Goal: Task Accomplishment & Management: Manage account settings

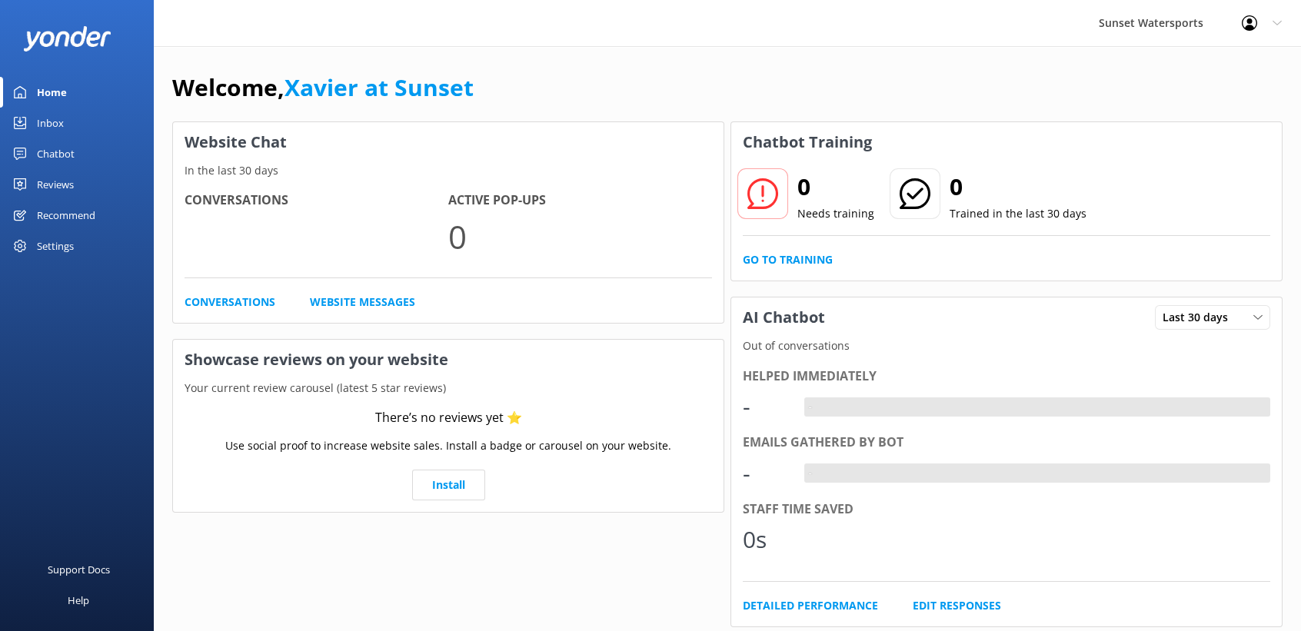
click at [1264, 24] on div at bounding box center [1254, 22] width 25 height 15
click at [1207, 111] on link "Logout" at bounding box center [1225, 104] width 154 height 38
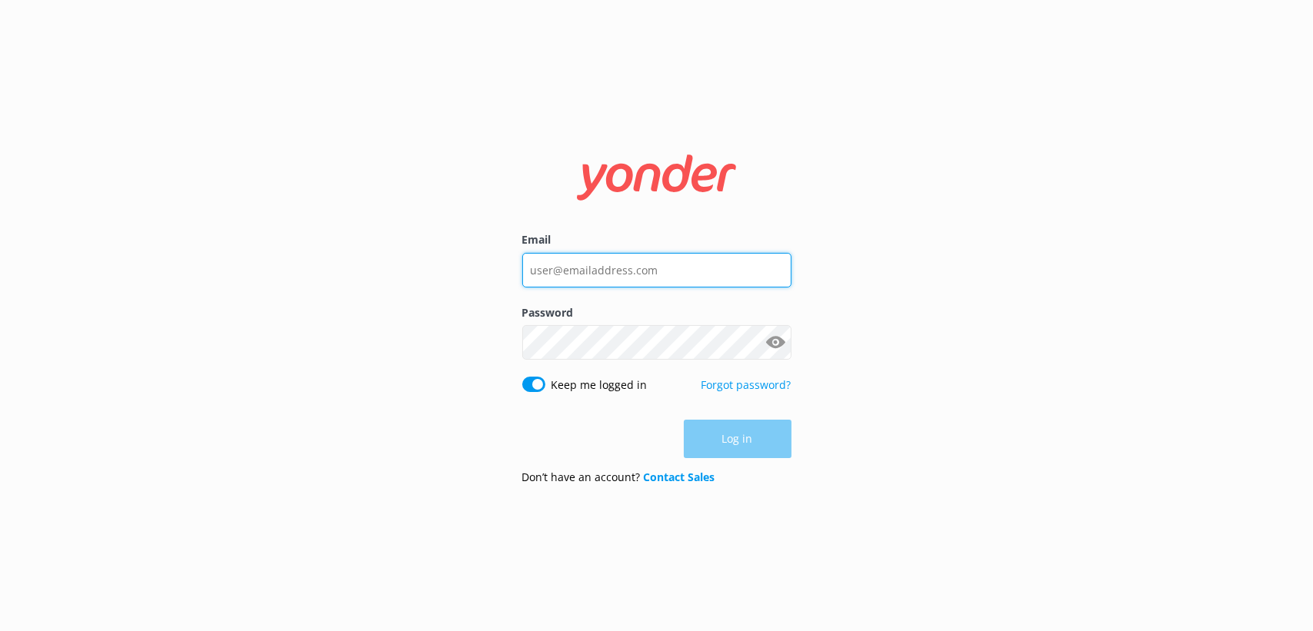
type input "[EMAIL_ADDRESS][DOMAIN_NAME]"
click at [564, 265] on input "[EMAIL_ADDRESS][DOMAIN_NAME]" at bounding box center [656, 270] width 269 height 35
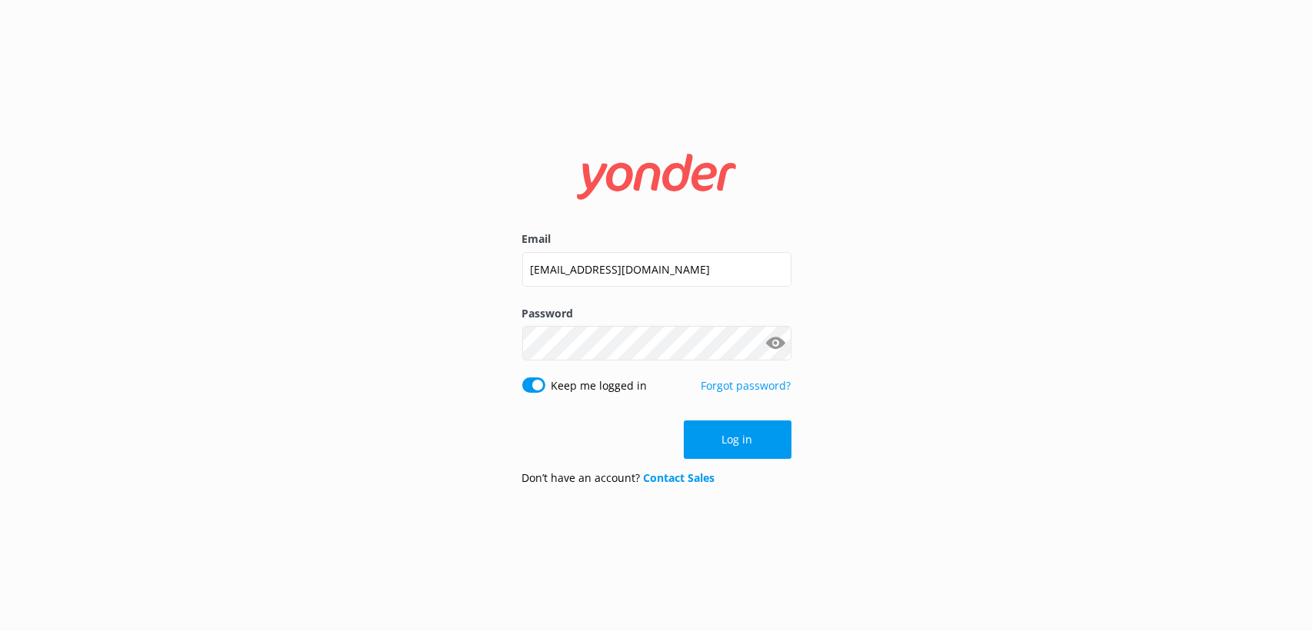
click at [422, 318] on div "Email [EMAIL_ADDRESS][DOMAIN_NAME] Password Show password Keep me logged in For…" at bounding box center [656, 315] width 1313 height 631
click at [538, 383] on input "Keep me logged in" at bounding box center [533, 385] width 23 height 15
checkbox input "false"
click at [595, 286] on input "[EMAIL_ADDRESS][DOMAIN_NAME]" at bounding box center [656, 269] width 269 height 35
click at [597, 270] on input "[EMAIL_ADDRESS][DOMAIN_NAME]" at bounding box center [656, 269] width 269 height 35
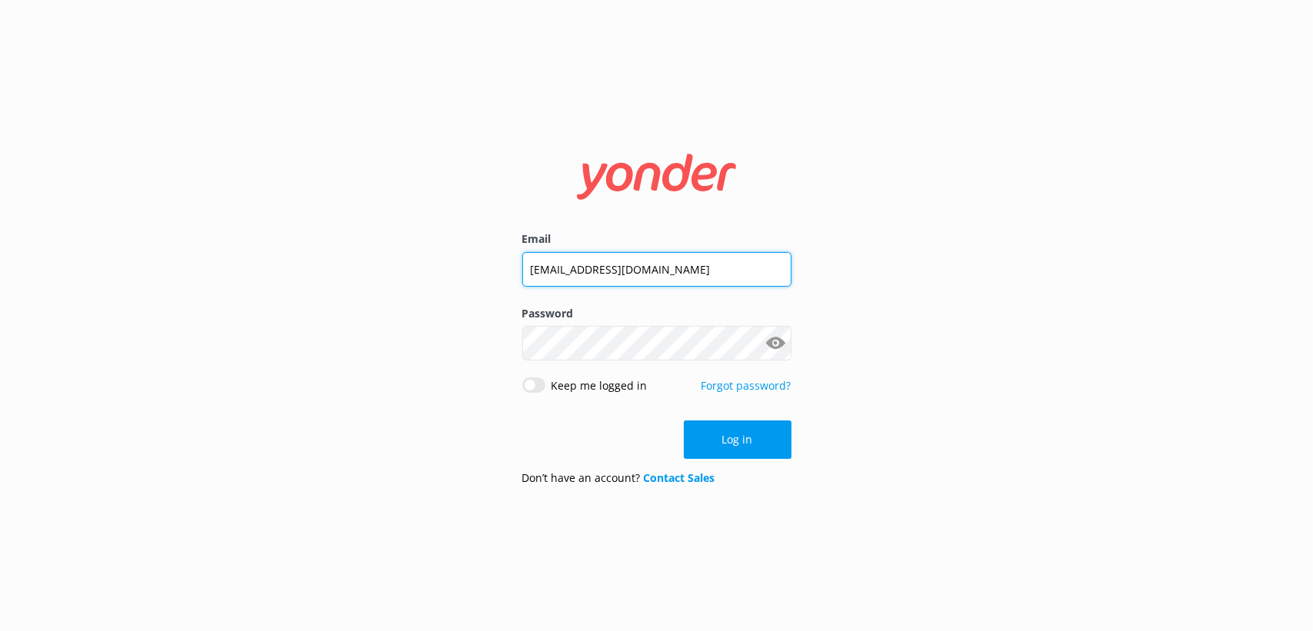
click at [597, 269] on input "[EMAIL_ADDRESS][DOMAIN_NAME]" at bounding box center [656, 269] width 269 height 35
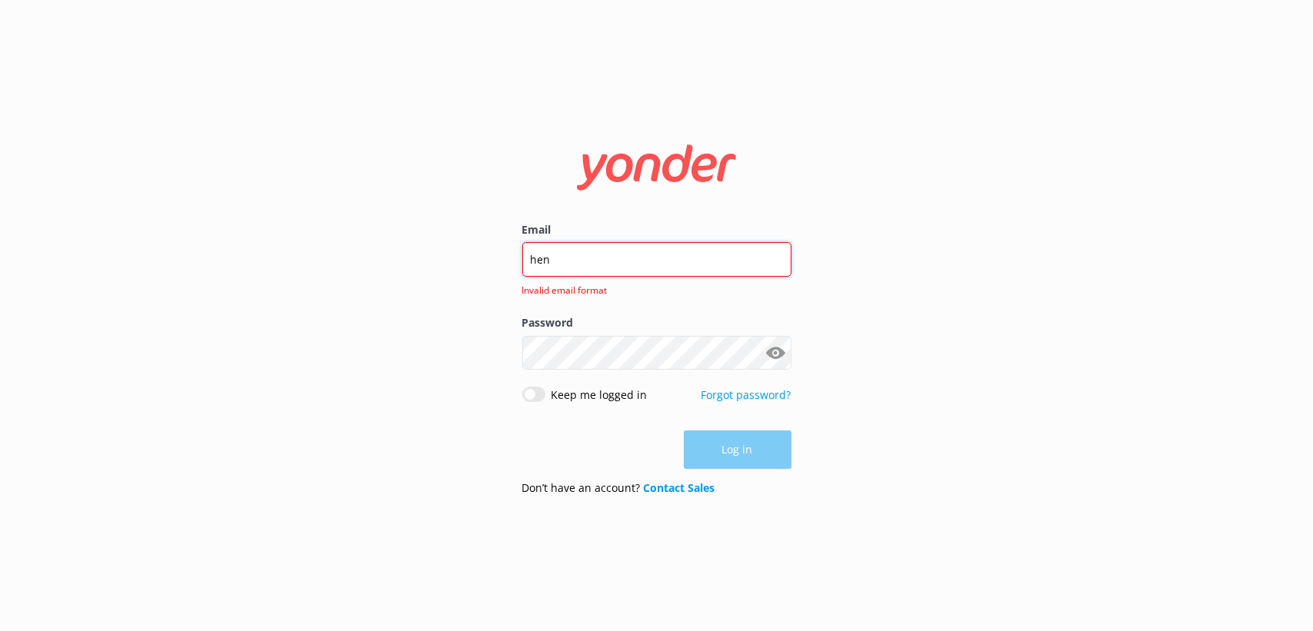
type input "[EMAIL_ADDRESS][PERSON_NAME][DOMAIN_NAME]"
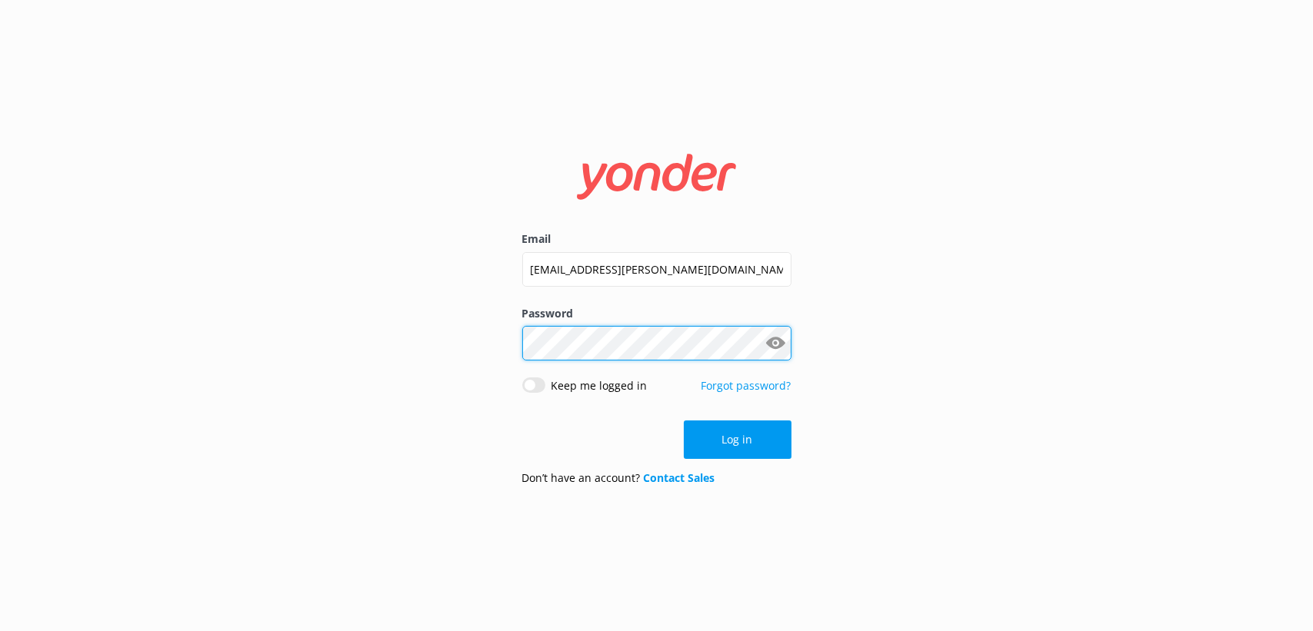
click button "Log in" at bounding box center [738, 440] width 108 height 38
